Goal: Task Accomplishment & Management: Complete application form

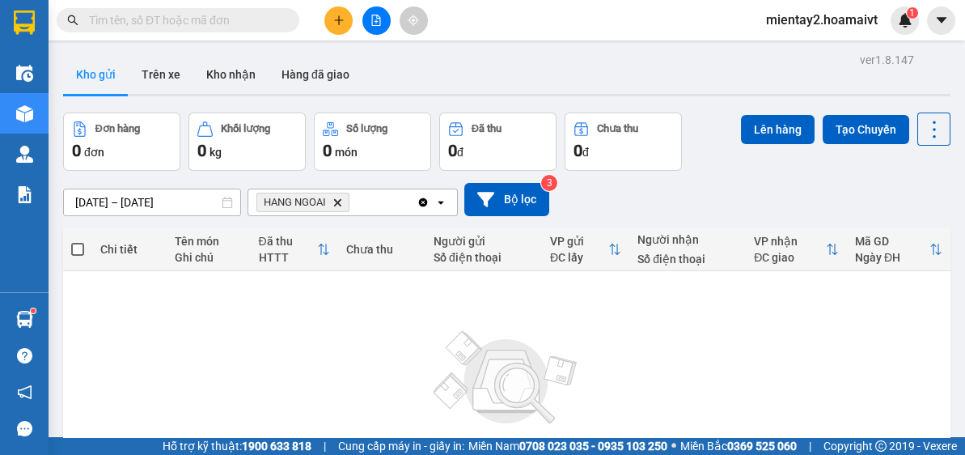
click at [331, 201] on span "HANG NGOAI Delete" at bounding box center [302, 202] width 93 height 19
click at [336, 201] on icon "Delete" at bounding box center [337, 202] width 10 height 10
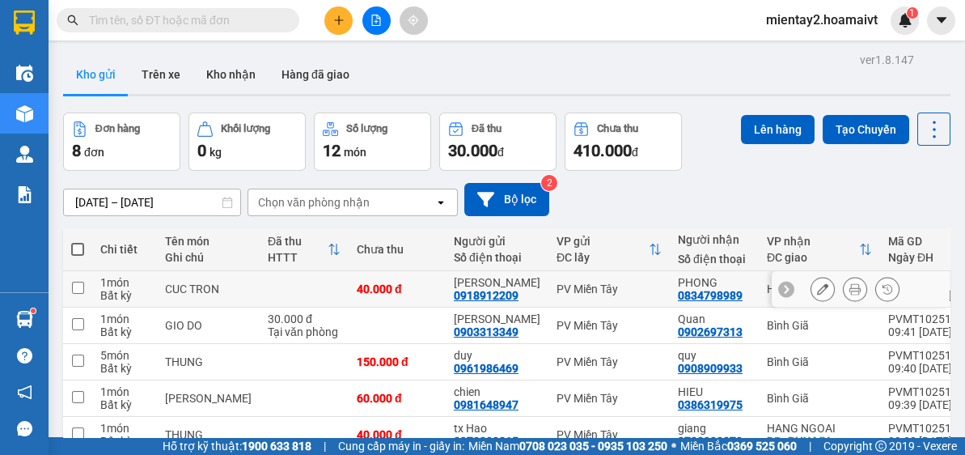
scroll to position [192, 0]
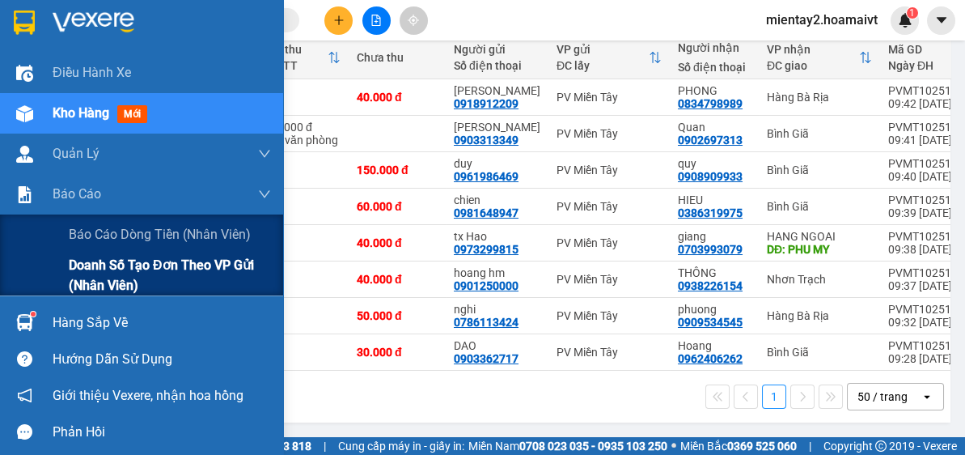
click at [112, 275] on span "Doanh số tạo đơn theo VP gửi (nhân viên)" at bounding box center [170, 275] width 202 height 40
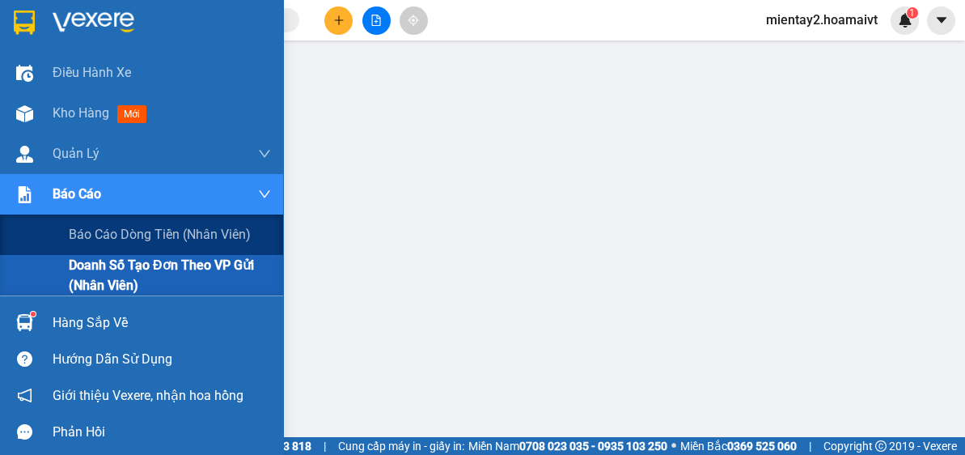
click at [108, 277] on span "Doanh số tạo đơn theo VP gửi (nhân viên)" at bounding box center [170, 275] width 202 height 40
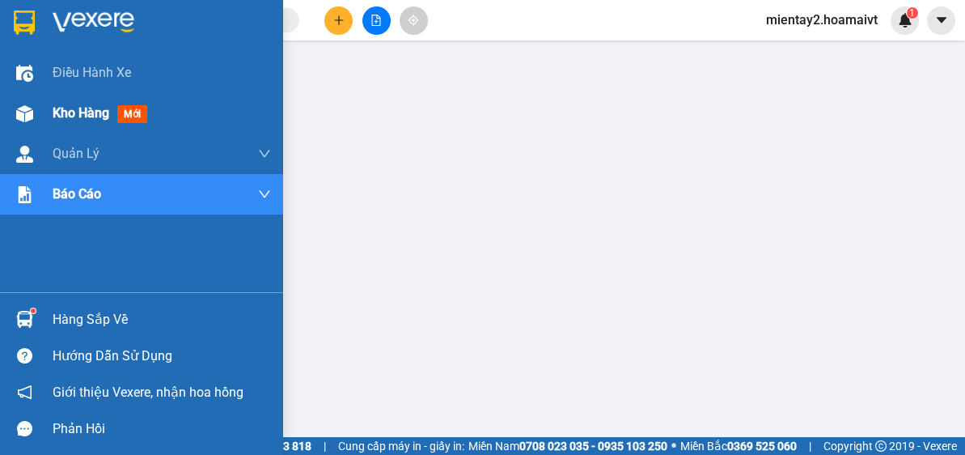
click at [84, 113] on span "Kho hàng" at bounding box center [81, 112] width 57 height 15
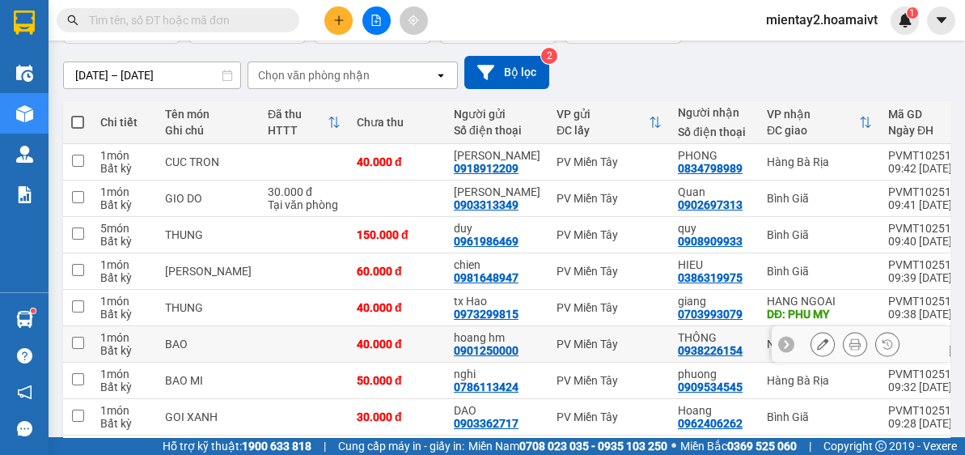
scroll to position [192, 0]
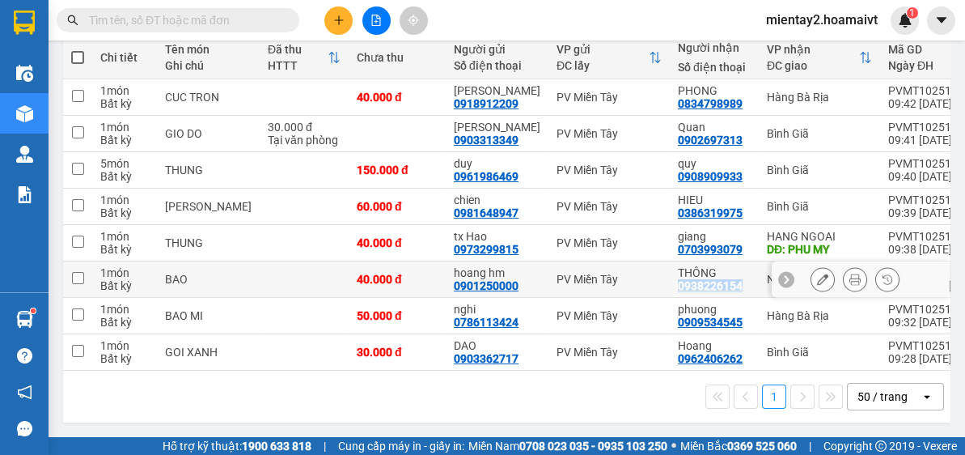
drag, startPoint x: 642, startPoint y: 288, endPoint x: 710, endPoint y: 294, distance: 69.1
click at [710, 294] on td "THÔNG 0938226154" at bounding box center [714, 279] width 89 height 36
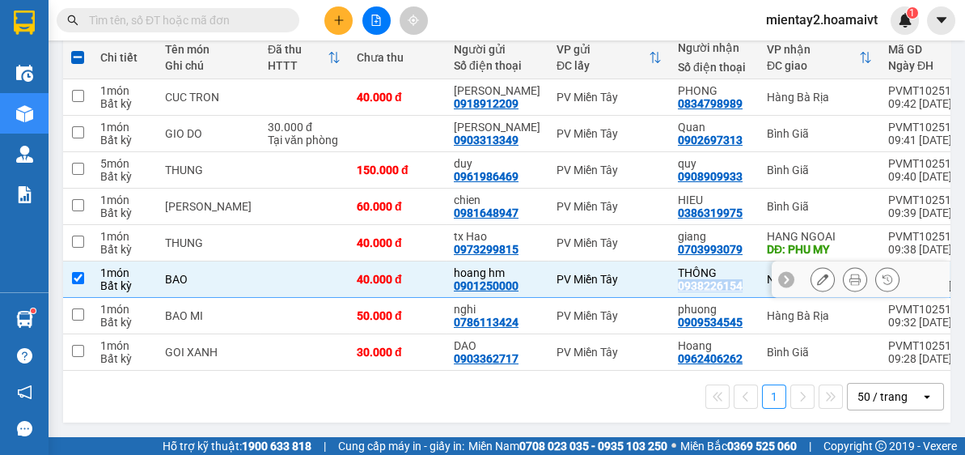
copy div "0938226154"
click at [594, 277] on div "PV Miền Tây" at bounding box center [609, 279] width 105 height 13
checkbox input "false"
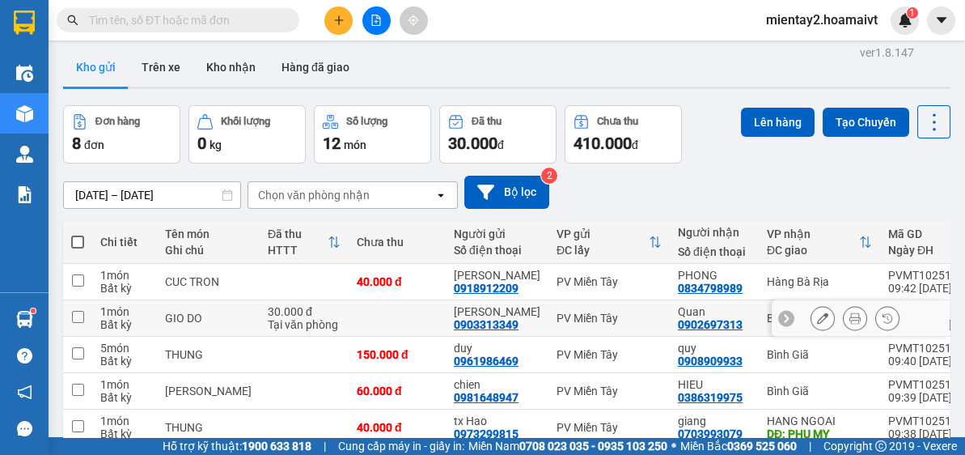
scroll to position [0, 0]
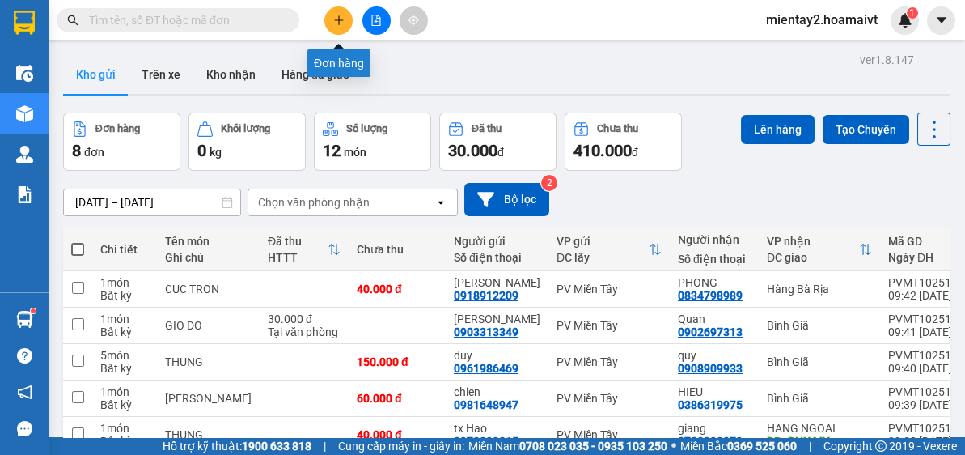
click at [340, 21] on icon "plus" at bounding box center [338, 20] width 11 height 11
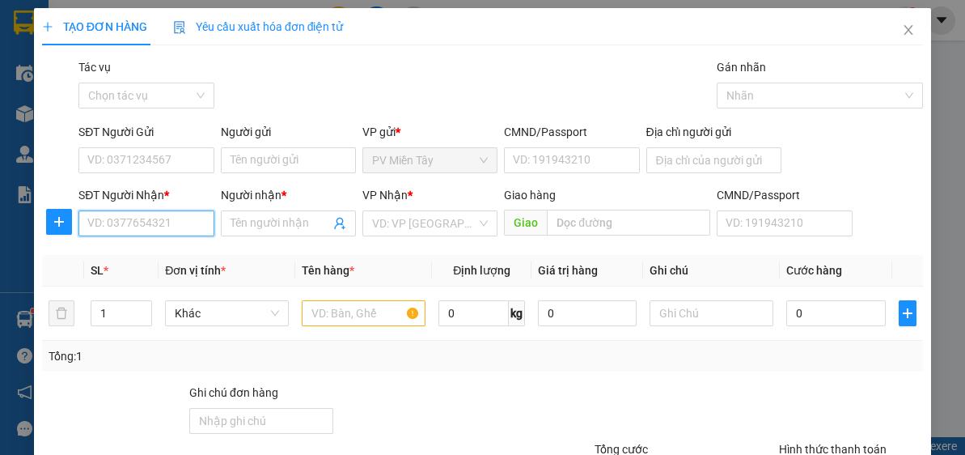
click at [134, 229] on input "SĐT Người Nhận *" at bounding box center [145, 223] width 135 height 26
type input "0907818397"
click at [146, 248] on div "0907818397 - HƯNG" at bounding box center [144, 255] width 114 height 18
type input "0983030073 [PERSON_NAME]"
type input "HƯNG"
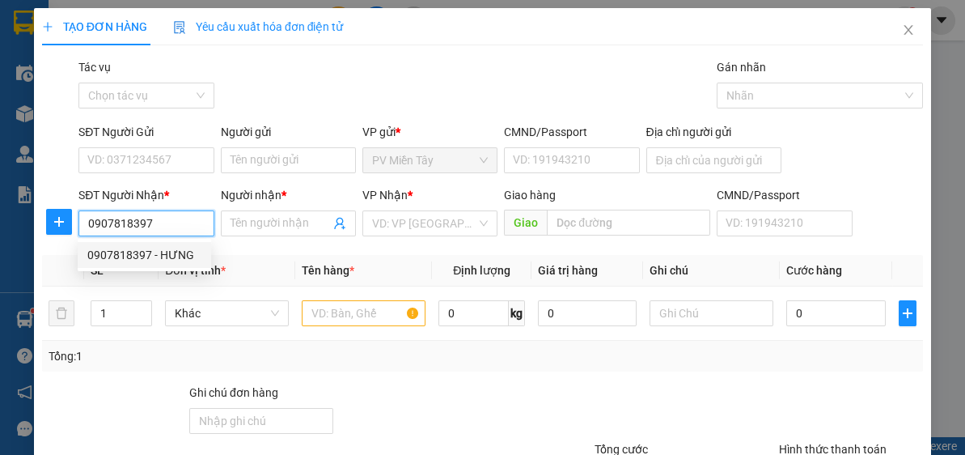
type input "eo ong tu"
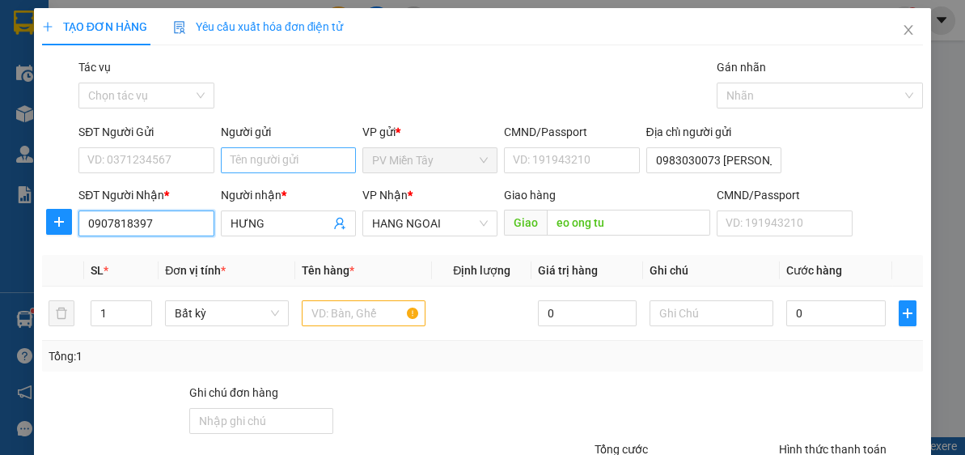
type input "0907818397"
click at [243, 159] on input "Người gửi" at bounding box center [288, 160] width 135 height 26
click at [244, 157] on input "Người gửi" at bounding box center [288, 160] width 135 height 26
type input "tx thuy"
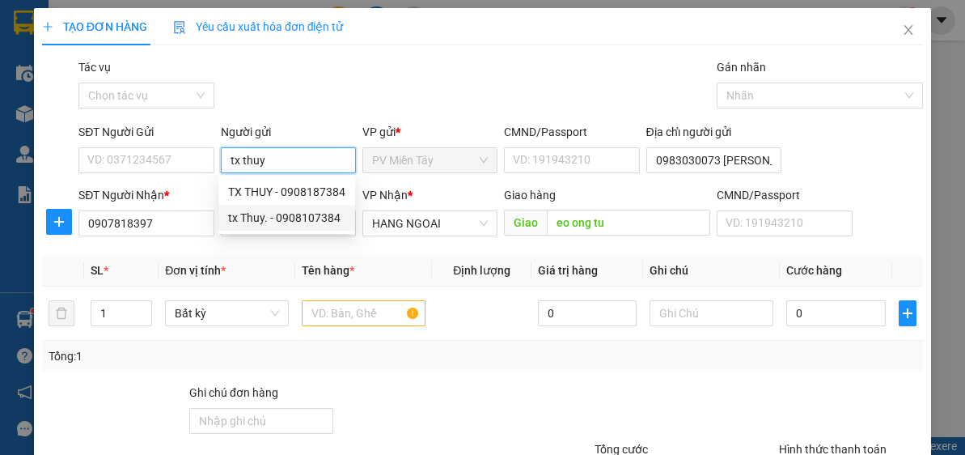
click at [265, 222] on div "tx Thuy. - 0908107384" at bounding box center [286, 218] width 117 height 18
type input "0908107384"
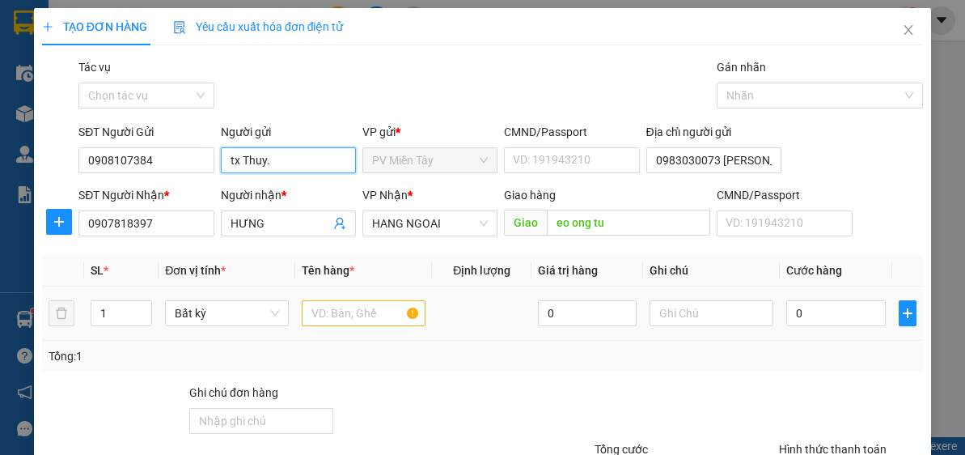
type input "tx Thuy."
click at [335, 312] on input "text" at bounding box center [364, 313] width 124 height 26
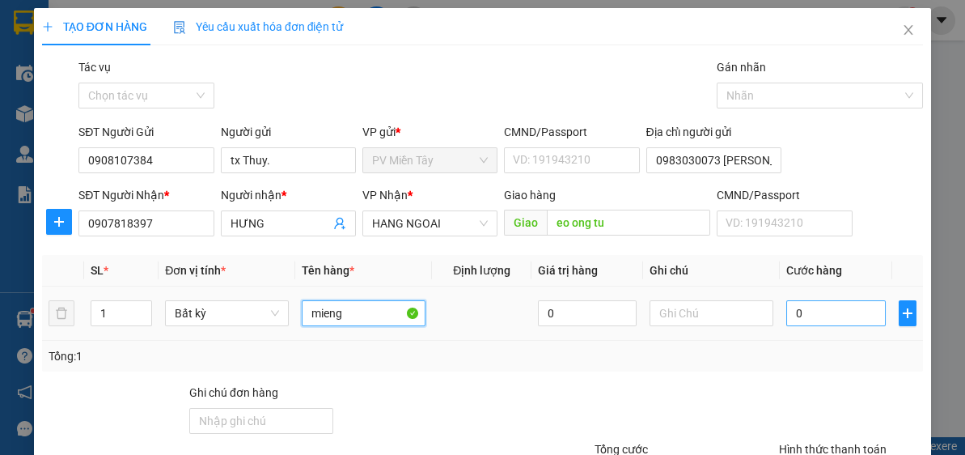
type input "mieng"
click at [824, 320] on input "0" at bounding box center [835, 313] width 99 height 26
type input "40"
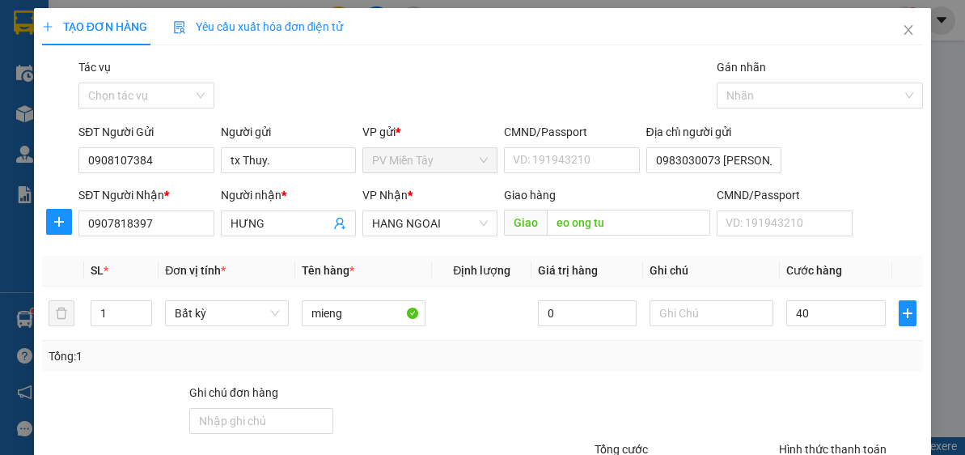
click at [819, 378] on div "Transit Pickup Surcharge Ids Transit Deliver Surcharge Ids Transit Deliver Surc…" at bounding box center [482, 312] width 881 height 509
type input "40.000"
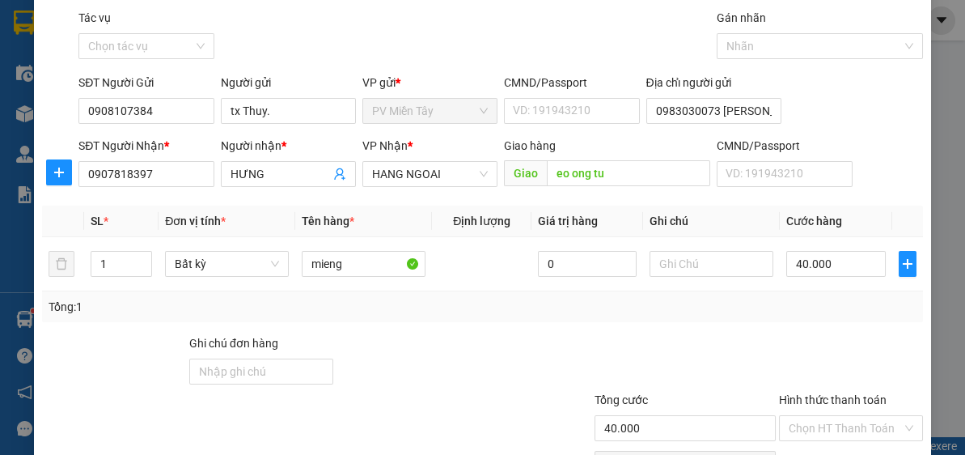
scroll to position [142, 0]
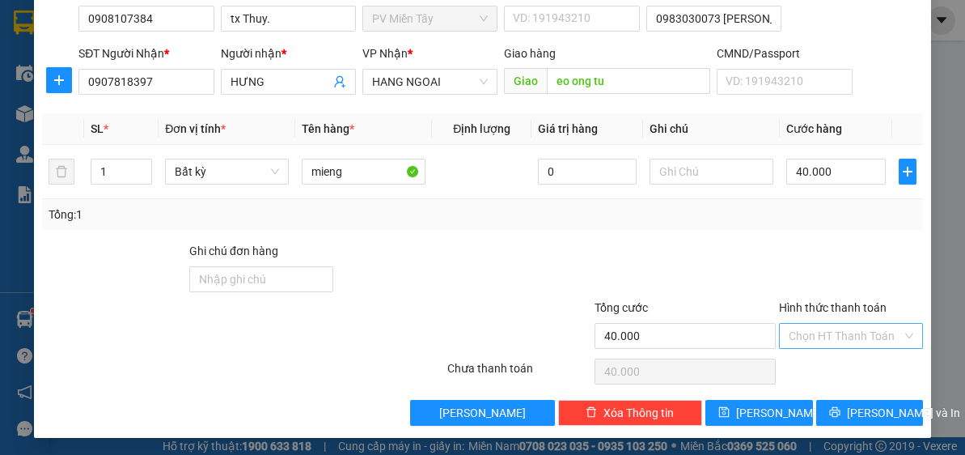
click at [832, 332] on input "Hình thức thanh toán" at bounding box center [845, 336] width 113 height 24
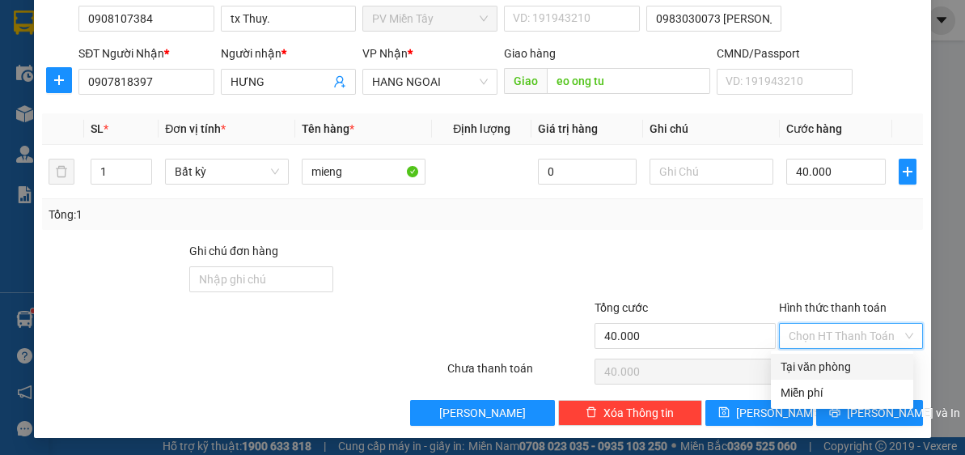
click at [815, 364] on div "Tại văn phòng" at bounding box center [842, 367] width 123 height 18
type input "0"
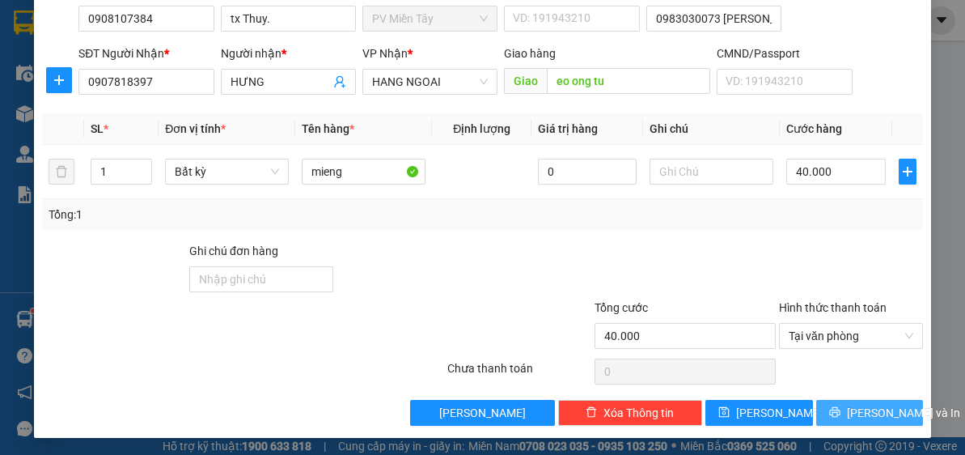
click at [832, 412] on icon "printer" at bounding box center [834, 411] width 11 height 11
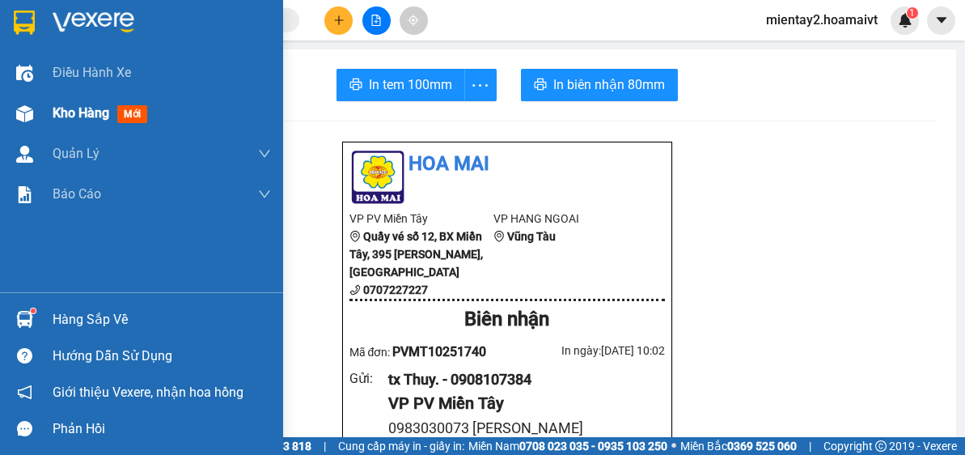
click at [78, 108] on span "Kho hàng" at bounding box center [81, 112] width 57 height 15
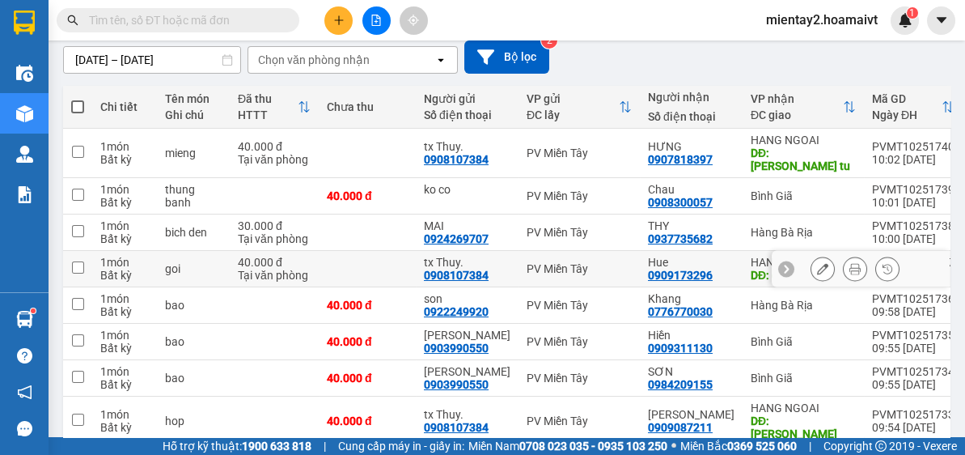
scroll to position [129, 0]
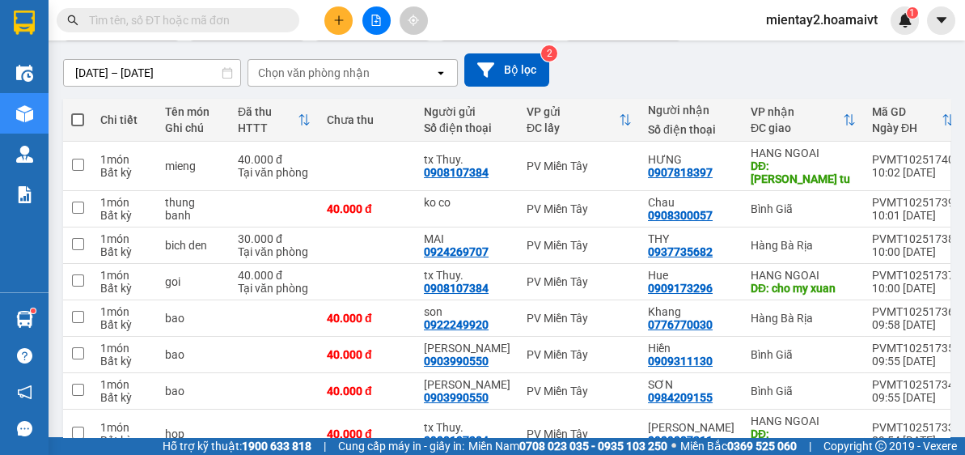
click at [348, 73] on div "Chọn văn phòng nhận" at bounding box center [314, 73] width 112 height 16
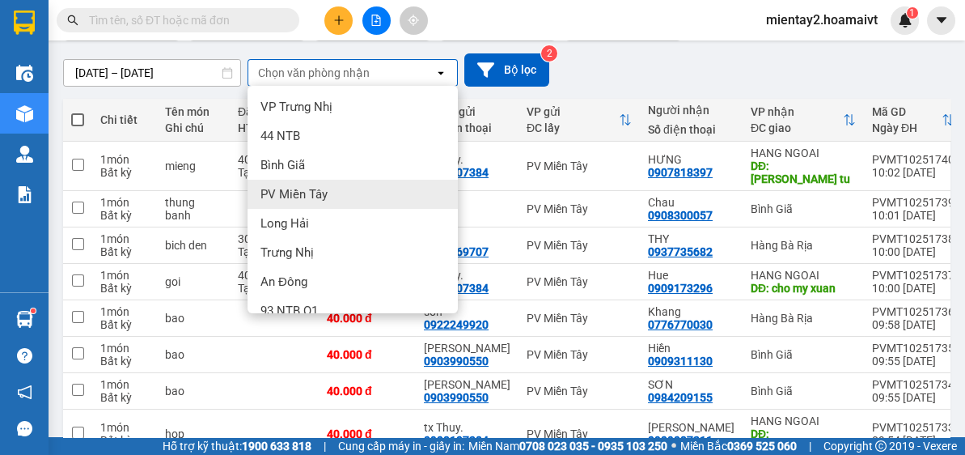
scroll to position [163, 0]
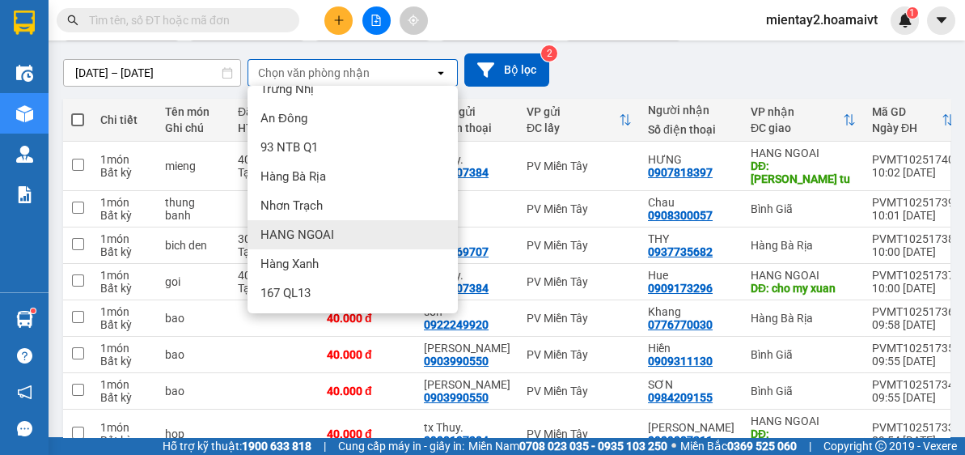
click at [316, 220] on div "HANG NGOAI" at bounding box center [353, 234] width 210 height 29
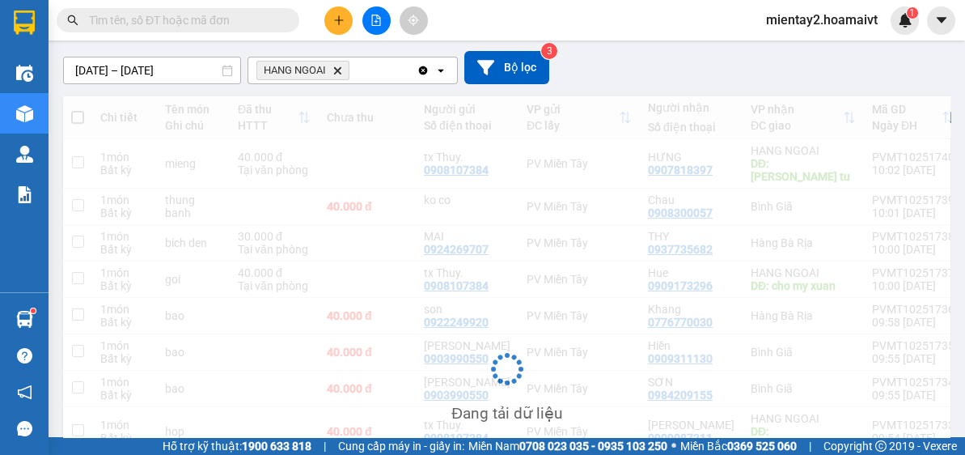
scroll to position [74, 0]
